Goal: Task Accomplishment & Management: Manage account settings

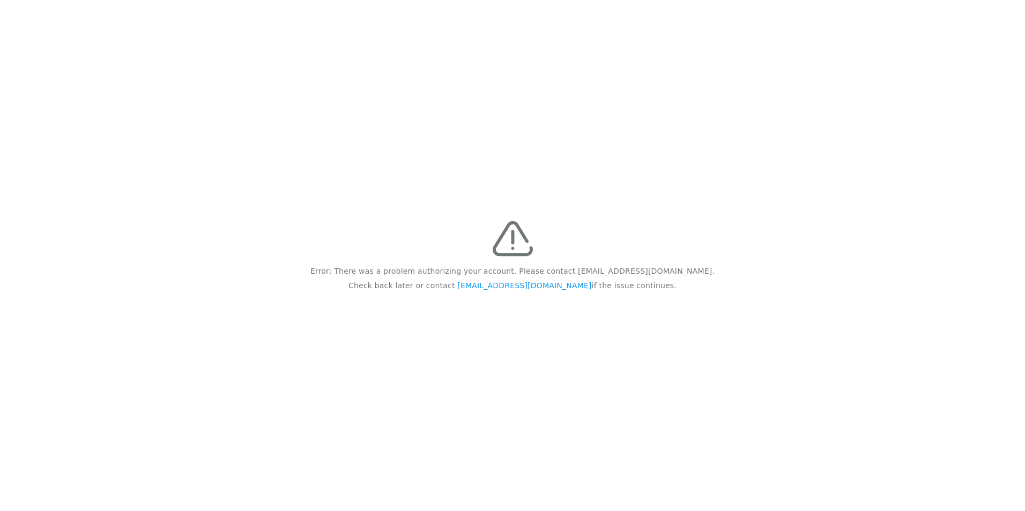
click at [166, 152] on div "Error: There was a problem authorizing your account. Please contact [EMAIL_ADDR…" at bounding box center [512, 255] width 1025 height 511
